Goal: Task Accomplishment & Management: Complete application form

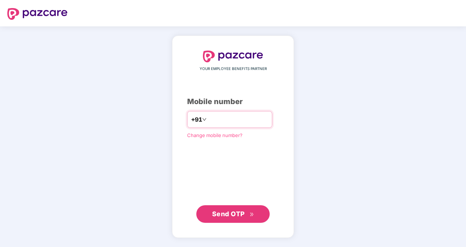
click at [232, 117] on input "number" at bounding box center [238, 120] width 60 height 12
type input "**********"
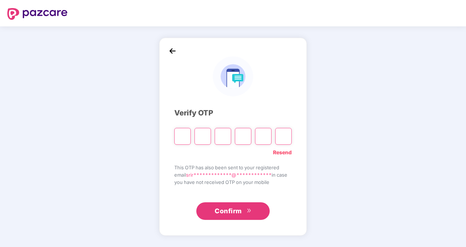
type input "*"
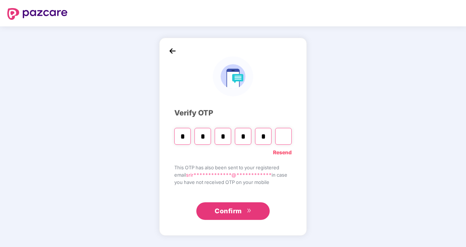
type input "*"
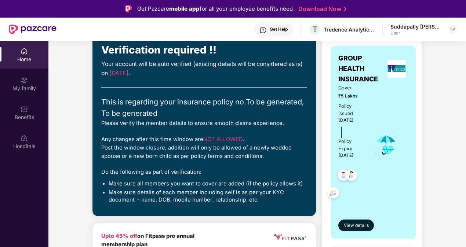
scroll to position [110, 0]
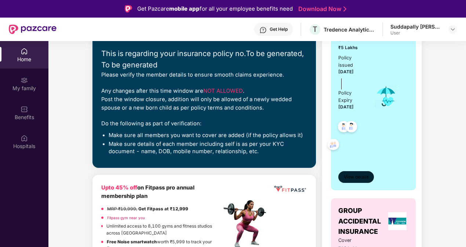
click at [248, 145] on span "View details" at bounding box center [356, 177] width 25 height 7
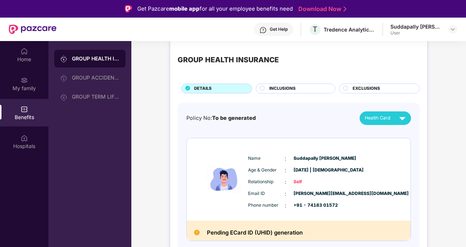
scroll to position [0, 0]
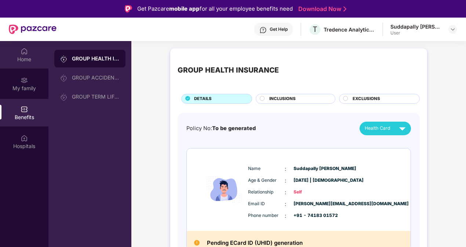
click at [25, 54] on img at bounding box center [24, 51] width 7 height 7
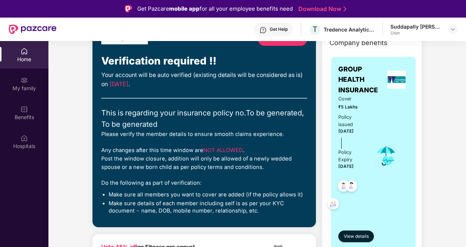
scroll to position [110, 0]
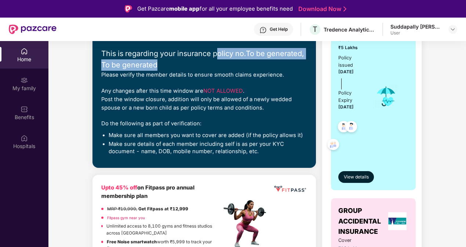
drag, startPoint x: 227, startPoint y: 54, endPoint x: 166, endPoint y: 67, distance: 62.7
click at [166, 67] on div "This is regarding your insurance policy no. To be generated, To be generated" at bounding box center [204, 59] width 206 height 23
drag, startPoint x: 166, startPoint y: 67, endPoint x: 160, endPoint y: 69, distance: 5.9
click at [166, 67] on div "This is regarding your insurance policy no. To be generated, To be generated" at bounding box center [204, 59] width 206 height 23
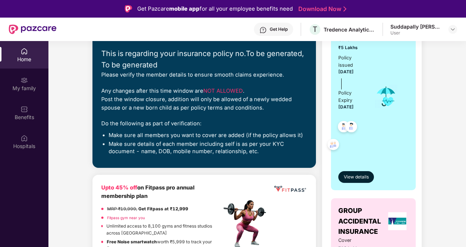
click at [151, 73] on div "Please verify the member details to ensure smooth claims experience." at bounding box center [204, 75] width 206 height 8
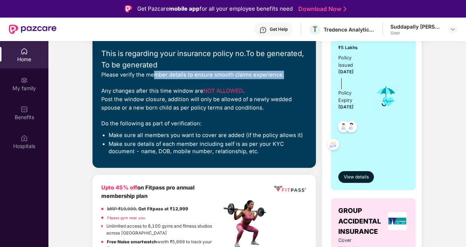
drag, startPoint x: 156, startPoint y: 74, endPoint x: 287, endPoint y: 74, distance: 131.0
click at [248, 74] on div "Please verify the member details to ensure smooth claims experience." at bounding box center [204, 75] width 206 height 8
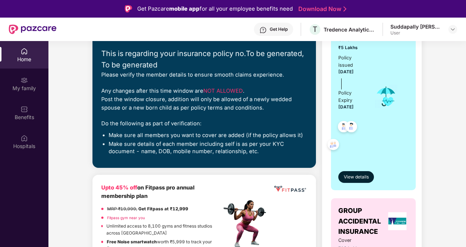
drag, startPoint x: 287, startPoint y: 74, endPoint x: 280, endPoint y: 87, distance: 14.4
click at [248, 87] on div "Any changes after this time window are NOT ALLOWED . Post the window closure, a…" at bounding box center [204, 100] width 206 height 26
click at [179, 120] on div "Do the following as part of verification:" at bounding box center [204, 124] width 206 height 8
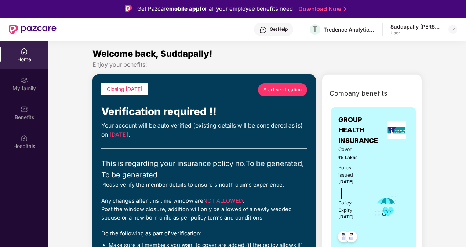
click at [248, 87] on span "Start verification" at bounding box center [282, 89] width 39 height 7
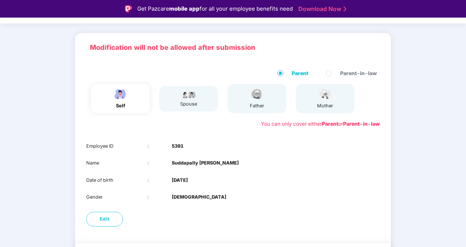
scroll to position [62, 0]
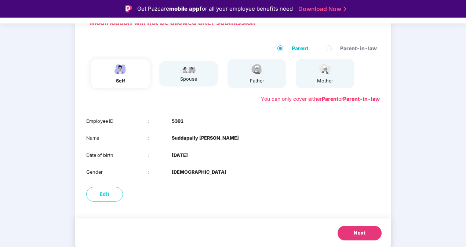
click at [248, 47] on span "Parent-in-law" at bounding box center [358, 48] width 43 height 8
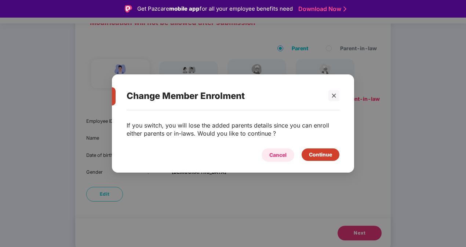
click at [248, 145] on div "Cancel" at bounding box center [277, 155] width 17 height 8
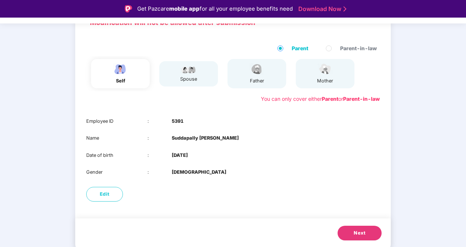
click at [248, 145] on span "Next" at bounding box center [360, 233] width 12 height 7
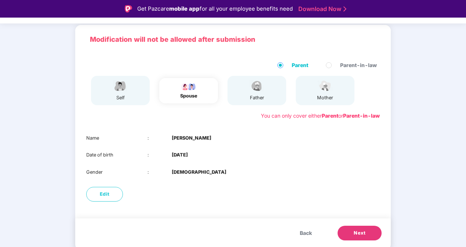
scroll to position [45, 0]
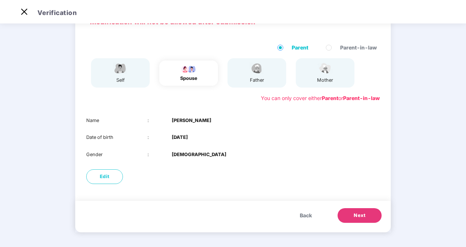
click at [248, 145] on button "Next" at bounding box center [360, 215] width 44 height 15
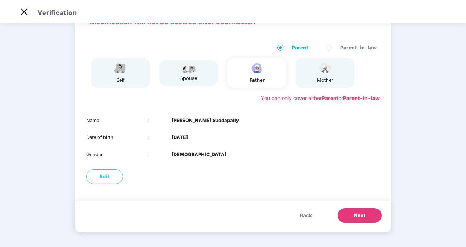
click at [248, 145] on button "Next" at bounding box center [360, 215] width 44 height 15
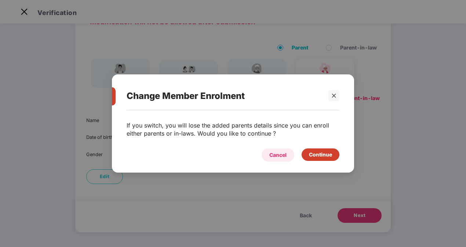
click at [248, 145] on div "Cancel" at bounding box center [277, 155] width 17 height 8
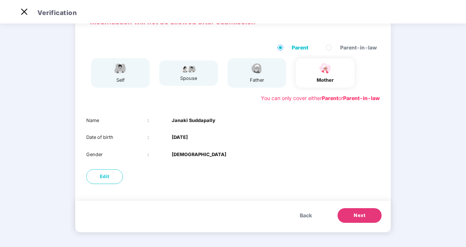
click at [248, 145] on button "Next" at bounding box center [360, 215] width 44 height 15
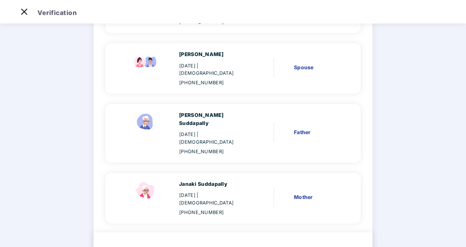
scroll to position [123, 0]
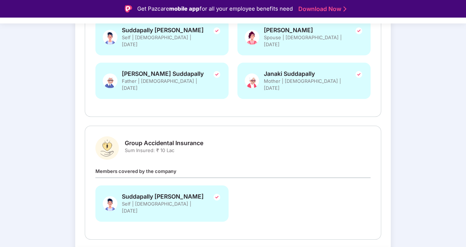
scroll to position [180, 0]
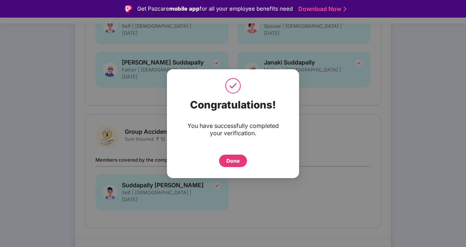
click at [239, 145] on div "Done" at bounding box center [232, 161] width 13 height 8
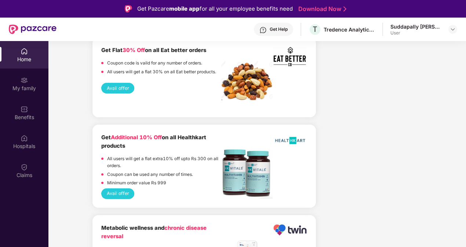
scroll to position [1395, 0]
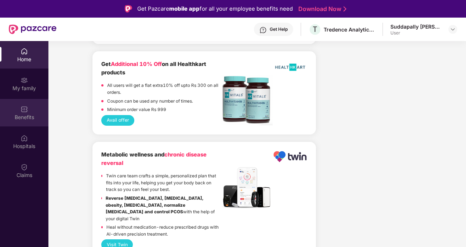
click at [24, 108] on img at bounding box center [24, 109] width 7 height 7
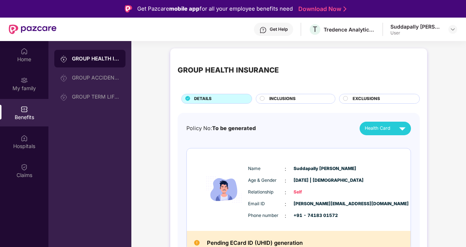
click at [269, 96] on div "INCLUSIONS" at bounding box center [299, 100] width 66 height 8
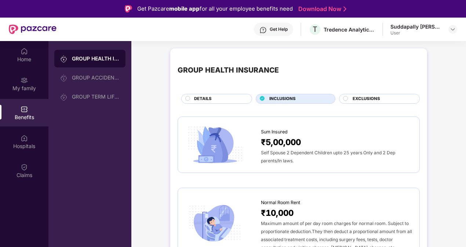
click at [287, 150] on span "Self Spouse 2 Dependent Children upto 25 years Only and 2 Dep parents/In laws." at bounding box center [328, 157] width 134 height 14
click at [346, 99] on circle at bounding box center [345, 98] width 4 height 4
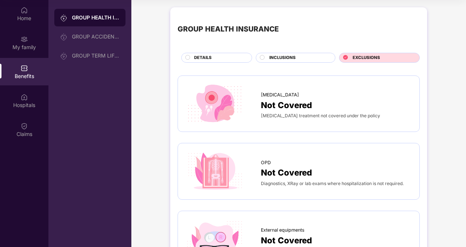
click at [313, 52] on div "GROUP HEALTH INSURANCE DETAILS INCLUSIONS EXCLUSIONS" at bounding box center [299, 39] width 242 height 48
click at [310, 56] on div "INCLUSIONS" at bounding box center [299, 59] width 66 height 8
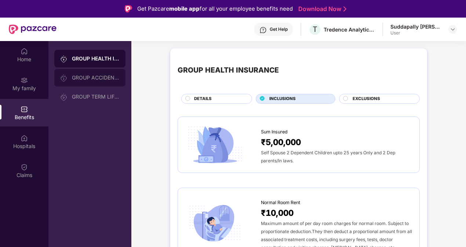
click at [109, 77] on div "GROUP ACCIDENTAL INSURANCE" at bounding box center [96, 78] width 48 height 6
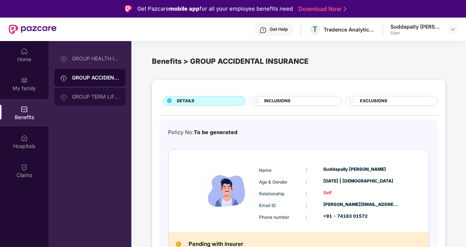
click at [102, 95] on div "GROUP TERM LIFE INSURANCE" at bounding box center [96, 97] width 48 height 6
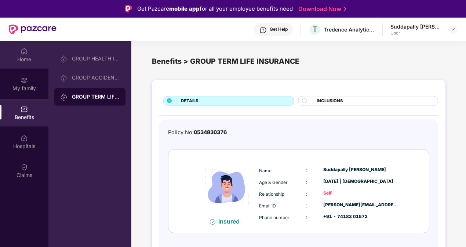
click at [29, 54] on div "Home" at bounding box center [24, 55] width 48 height 28
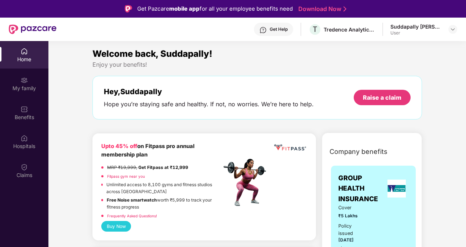
click at [280, 35] on div "Get Help" at bounding box center [273, 29] width 39 height 13
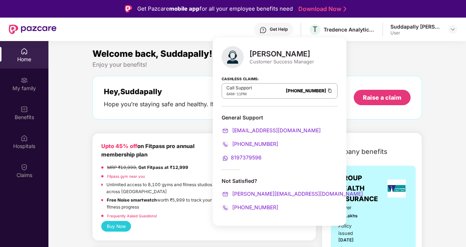
click at [374, 68] on div "Enjoy your benefits!" at bounding box center [257, 65] width 330 height 8
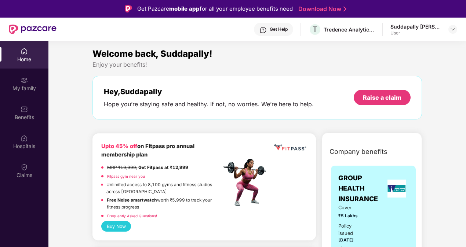
click at [422, 26] on div "Suddapally [PERSON_NAME]" at bounding box center [415, 26] width 51 height 7
click at [459, 27] on header "Get Help T Tredence Analytics Solutions Private Limited Suddapally [PERSON_NAME…" at bounding box center [233, 29] width 466 height 23
click at [454, 29] on img at bounding box center [453, 29] width 6 height 6
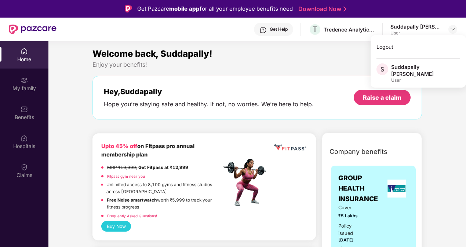
click at [342, 64] on div "Enjoy your benefits!" at bounding box center [257, 65] width 330 height 8
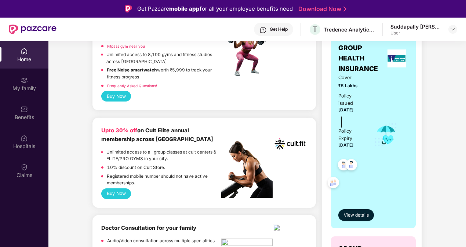
scroll to position [147, 0]
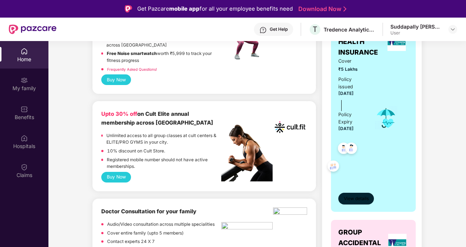
click at [357, 198] on span "View details" at bounding box center [356, 199] width 25 height 7
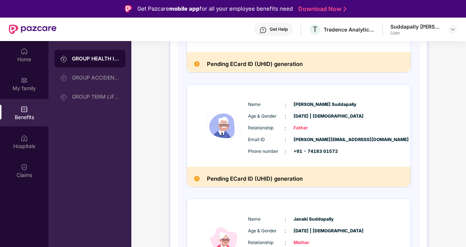
scroll to position [352, 0]
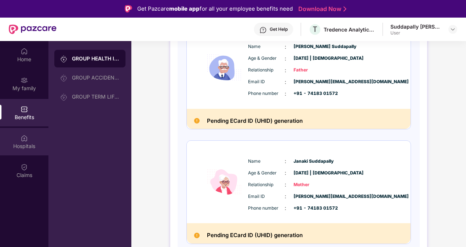
click at [20, 144] on div "Hospitals" at bounding box center [24, 146] width 48 height 7
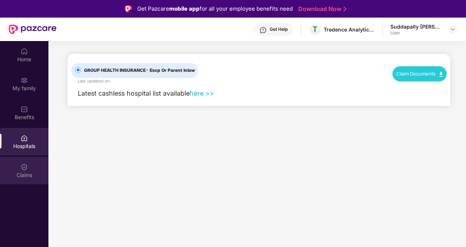
scroll to position [0, 0]
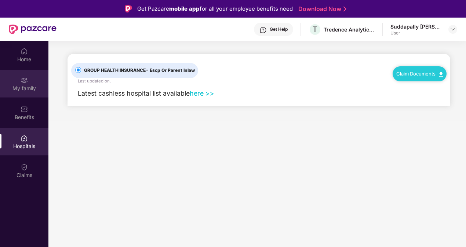
click at [28, 92] on div "My family" at bounding box center [24, 84] width 48 height 28
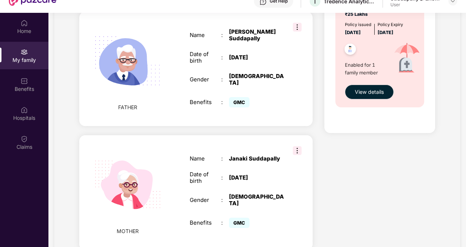
scroll to position [41, 0]
